Goal: Task Accomplishment & Management: Manage account settings

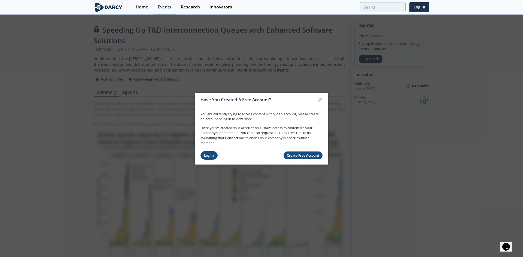
click at [210, 154] on link "Log In" at bounding box center [208, 155] width 17 height 8
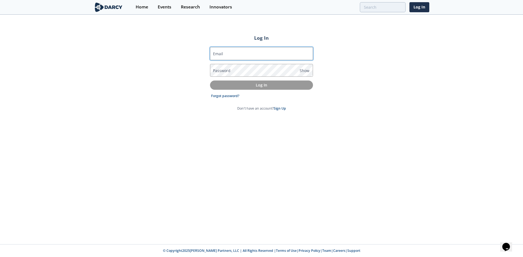
click at [227, 51] on input "Email" at bounding box center [261, 53] width 103 height 13
click at [233, 53] on input "Email" at bounding box center [261, 53] width 103 height 13
type input "[PERSON_NAME][EMAIL_ADDRESS][PERSON_NAME][DOMAIN_NAME]"
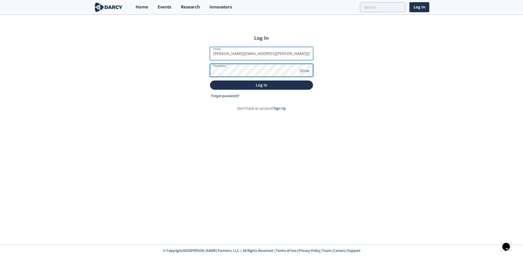
click at [210, 81] on button "Log In" at bounding box center [261, 85] width 103 height 9
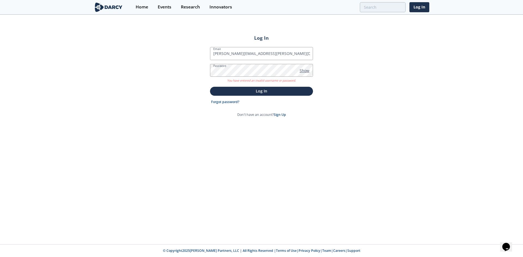
click at [307, 73] on span "Show" at bounding box center [304, 71] width 10 height 6
click at [123, 74] on div "Log In Email [PERSON_NAME][EMAIL_ADDRESS][PERSON_NAME][DOMAIN_NAME] Password Hi…" at bounding box center [261, 129] width 523 height 229
click at [210, 87] on button "Log In" at bounding box center [261, 91] width 103 height 9
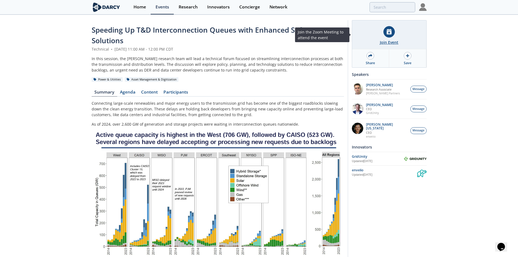
click at [388, 35] on div at bounding box center [389, 31] width 11 height 11
